Goal: Check status: Check status

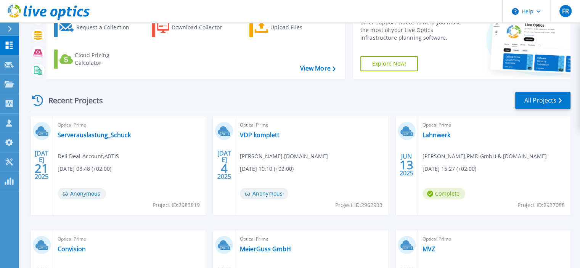
scroll to position [52, 0]
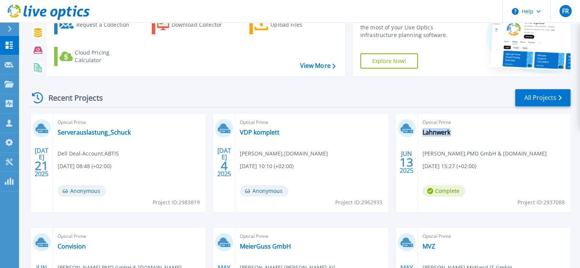
drag, startPoint x: 455, startPoint y: 133, endPoint x: 419, endPoint y: 137, distance: 35.3
click at [419, 137] on div "Optical Prime Lahnwerk [PERSON_NAME] , PMD GmbH & [DOMAIN_NAME] [DATE] 15:27 (+…" at bounding box center [494, 163] width 153 height 99
click at [484, 139] on div "Optical Prime Lahnwerk [PERSON_NAME] , PMD GmbH & [DOMAIN_NAME] [DATE] 15:27 (+…" at bounding box center [494, 163] width 153 height 99
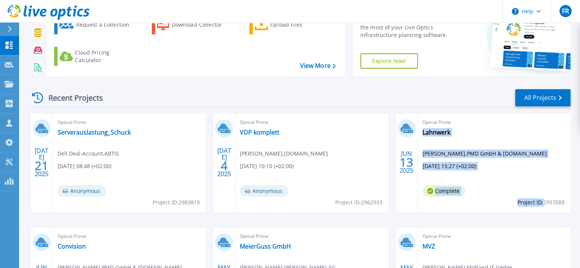
drag, startPoint x: 542, startPoint y: 204, endPoint x: 565, endPoint y: 206, distance: 23.3
click at [565, 206] on div "Optical Prime Lahnwerk [PERSON_NAME] , PMD GmbH & [DOMAIN_NAME] [DATE] 15:27 (+…" at bounding box center [494, 163] width 153 height 99
click at [502, 188] on div "Optical Prime Lahnwerk [PERSON_NAME] , PMD GmbH & [DOMAIN_NAME] [DATE] 15:27 (+…" at bounding box center [494, 163] width 153 height 99
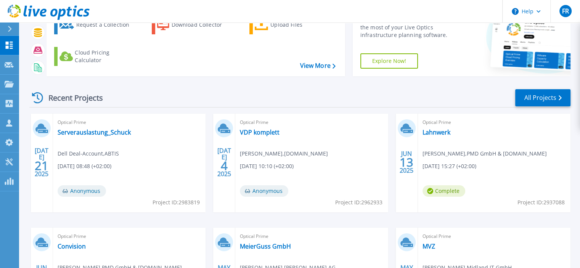
click at [502, 188] on div "Optical Prime Lahnwerk [PERSON_NAME] , PMD GmbH & [DOMAIN_NAME] [DATE] 15:27 (+…" at bounding box center [494, 163] width 153 height 99
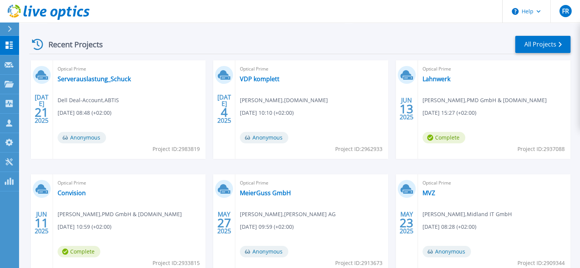
scroll to position [106, 0]
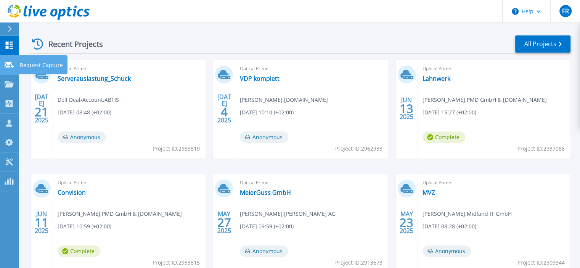
click at [9, 66] on icon at bounding box center [9, 65] width 9 height 6
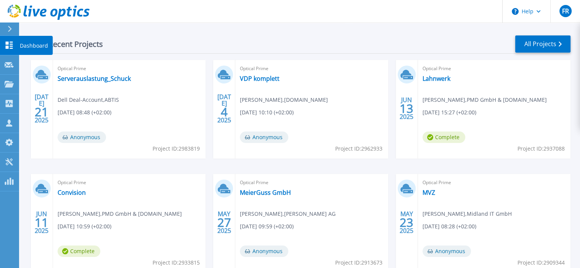
click at [7, 47] on icon at bounding box center [9, 45] width 7 height 7
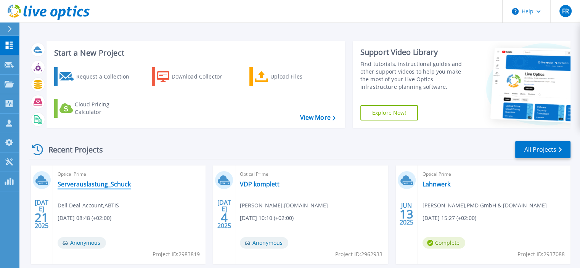
click at [97, 186] on link "Serverauslastung_Schuck" at bounding box center [94, 184] width 73 height 8
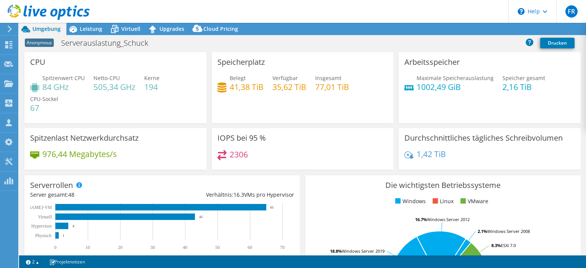
select select "USD"
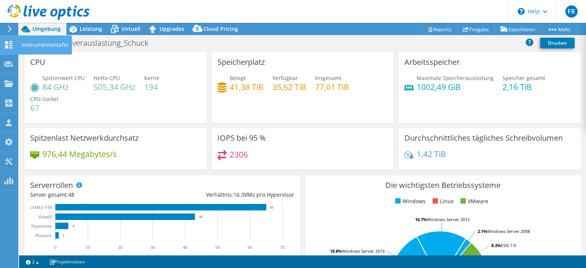
click at [7, 42] on use at bounding box center [8, 44] width 7 height 7
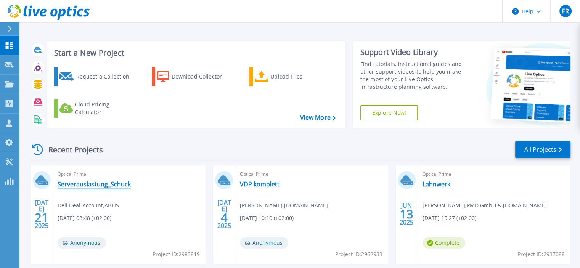
click at [89, 185] on link "Serverauslastung_Schuck" at bounding box center [94, 184] width 73 height 8
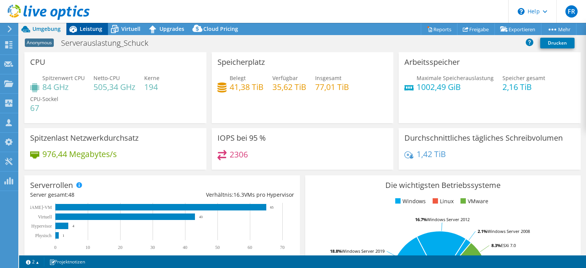
click at [87, 26] on span "Leistung" at bounding box center [91, 28] width 22 height 7
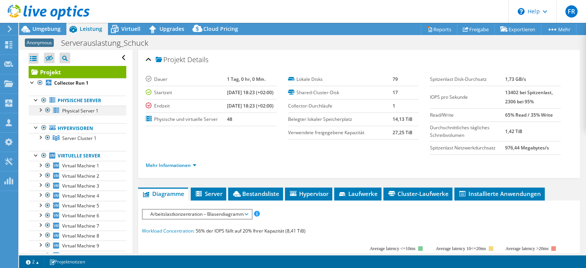
click at [40, 109] on div at bounding box center [40, 110] width 8 height 8
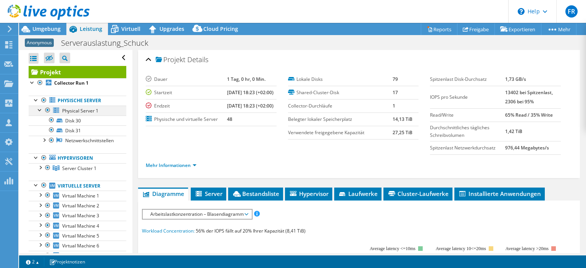
click at [40, 109] on div at bounding box center [40, 110] width 8 height 8
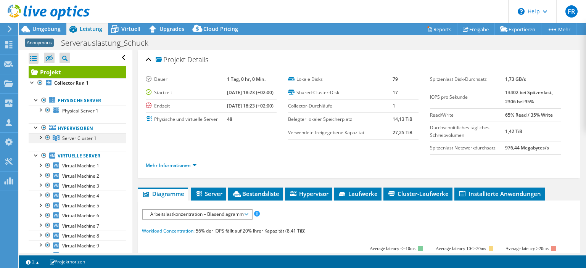
click at [41, 138] on div at bounding box center [40, 137] width 8 height 8
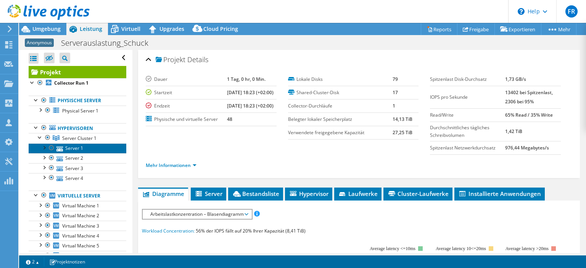
click at [65, 146] on link "Server 1" at bounding box center [78, 148] width 98 height 10
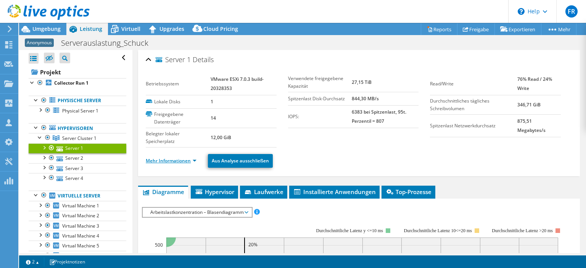
click at [195, 160] on link "Mehr Informationen" at bounding box center [171, 160] width 51 height 6
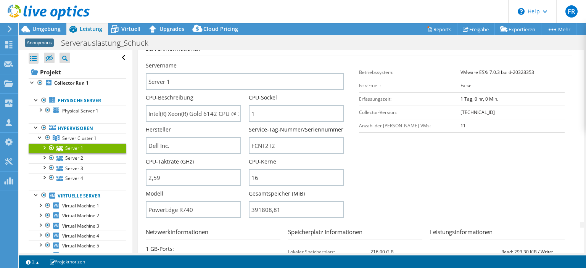
scroll to position [134, 0]
